Goal: Task Accomplishment & Management: Use online tool/utility

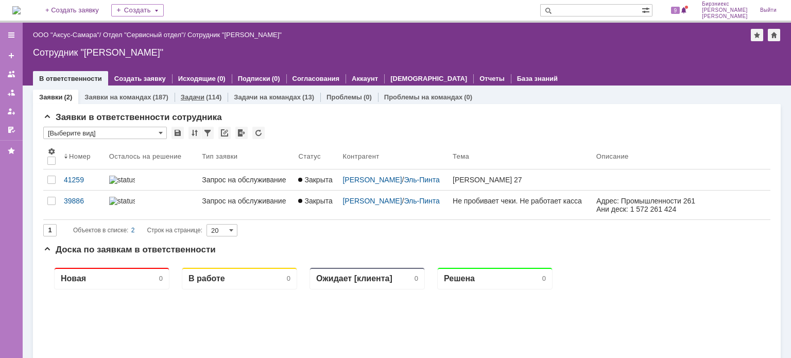
click at [202, 97] on div "Задачи (114)" at bounding box center [201, 97] width 41 height 7
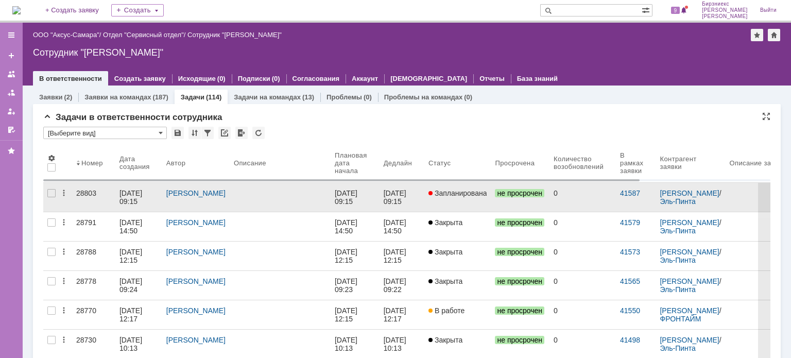
click at [301, 193] on div at bounding box center [280, 193] width 93 height 8
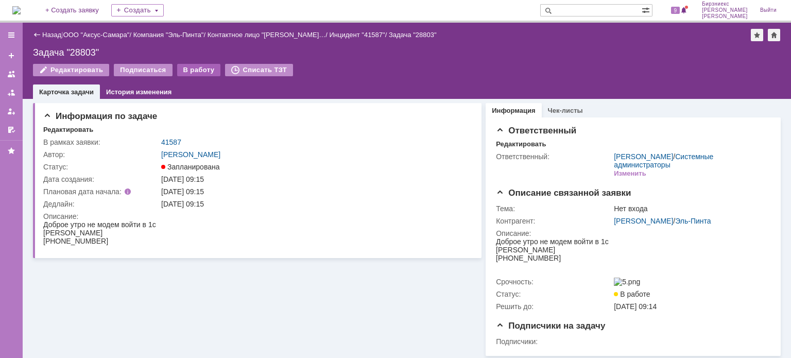
click at [196, 74] on div "В работу" at bounding box center [199, 70] width 44 height 12
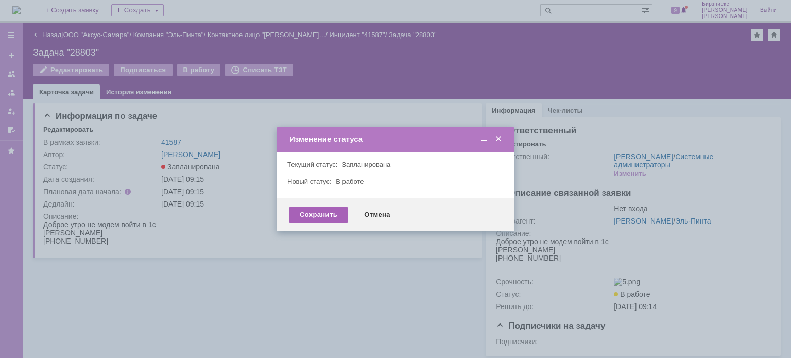
click at [320, 213] on div "Сохранить" at bounding box center [319, 215] width 58 height 16
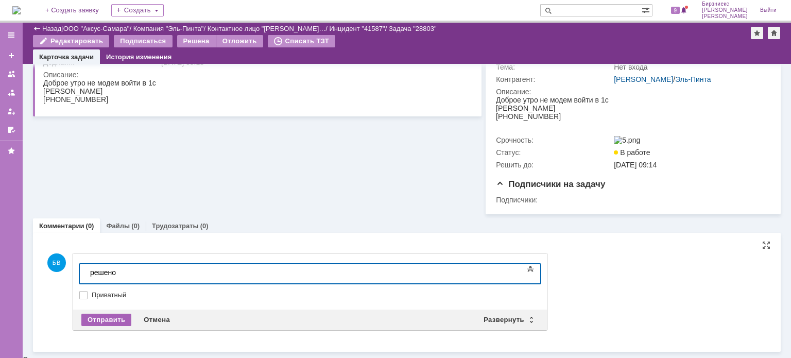
click at [113, 324] on div "Отправить" at bounding box center [106, 320] width 50 height 12
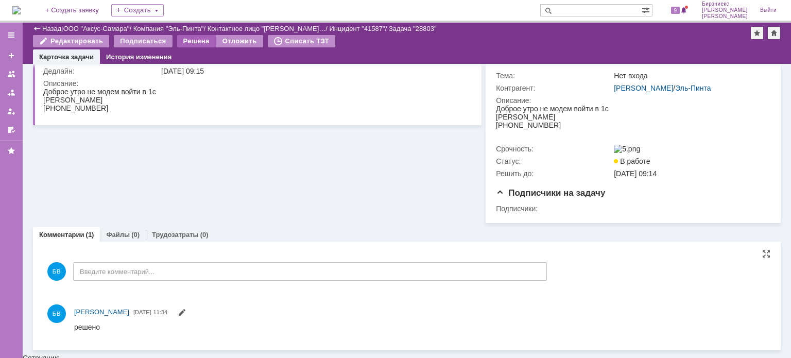
click at [183, 45] on div "Решена" at bounding box center [196, 41] width 39 height 12
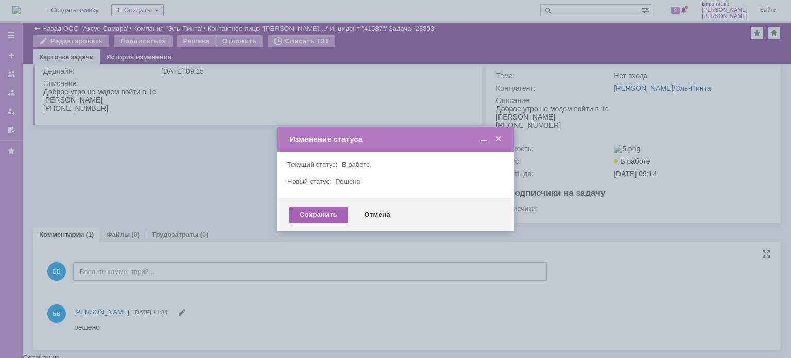
click at [299, 215] on div "Сохранить" at bounding box center [319, 215] width 58 height 16
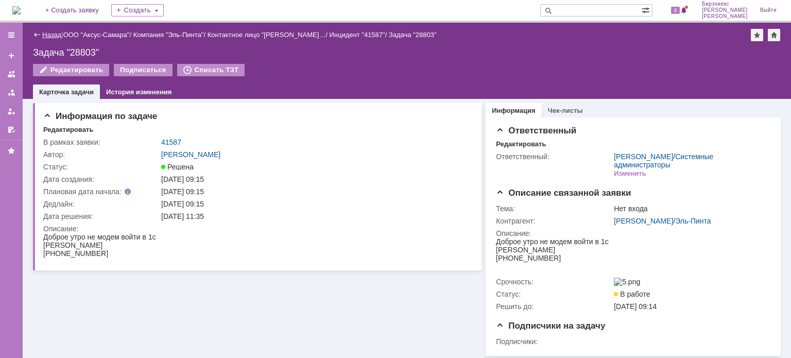
click at [53, 35] on link "Назад" at bounding box center [51, 35] width 19 height 8
